Goal: Information Seeking & Learning: Find specific page/section

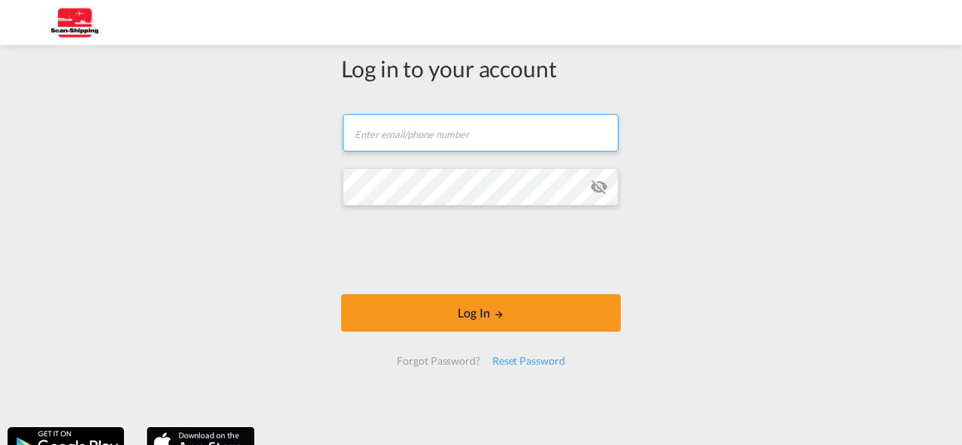
type input "[EMAIL_ADDRESS][DOMAIN_NAME]"
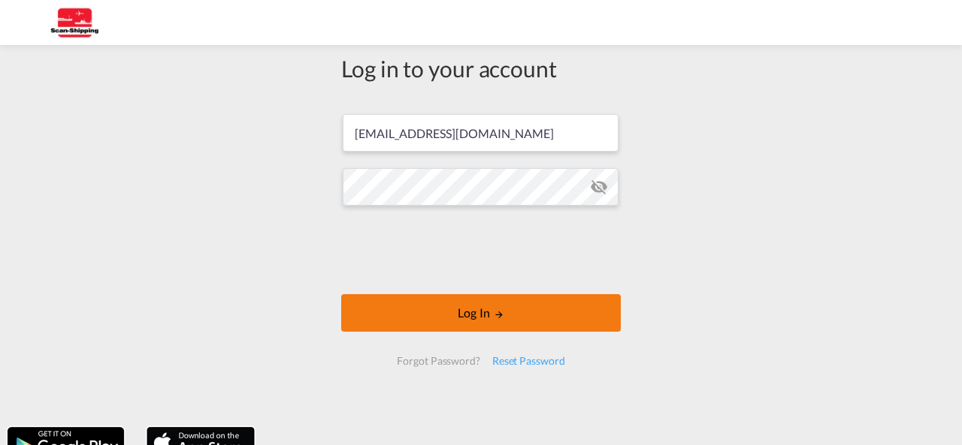
click at [486, 318] on button "Log In" at bounding box center [480, 313] width 279 height 38
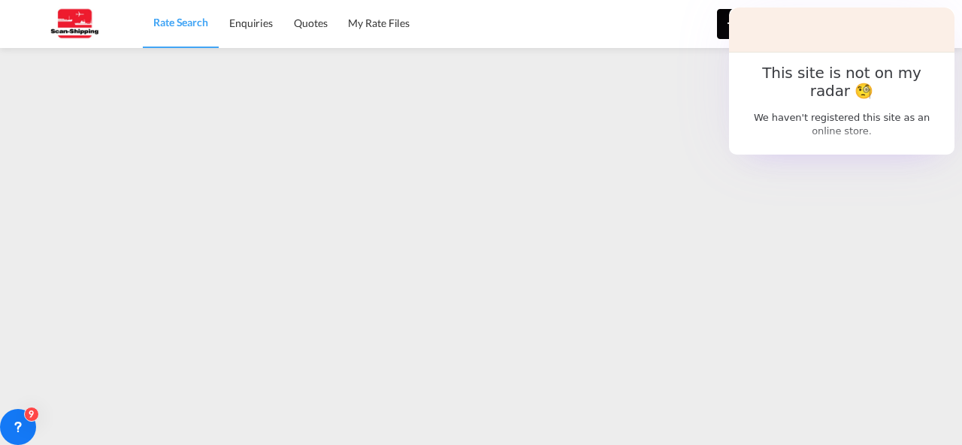
click at [755, 30] on button "New" at bounding box center [751, 24] width 68 height 30
click at [798, 31] on md-backdrop at bounding box center [481, 222] width 962 height 445
click at [171, 15] on span "Rate Search" at bounding box center [180, 22] width 55 height 15
